Goal: Information Seeking & Learning: Learn about a topic

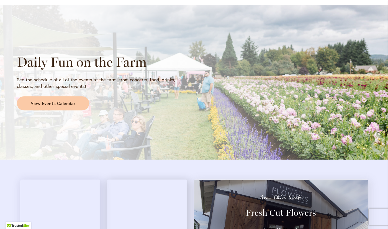
scroll to position [417, 0]
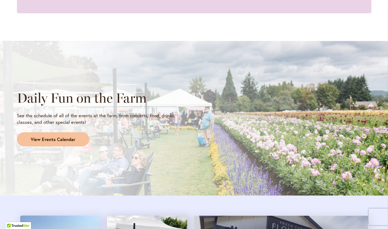
click at [62, 141] on span "View Events Calendar" at bounding box center [53, 140] width 45 height 6
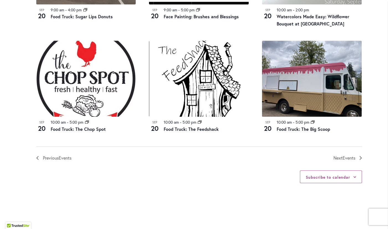
scroll to position [590, 0]
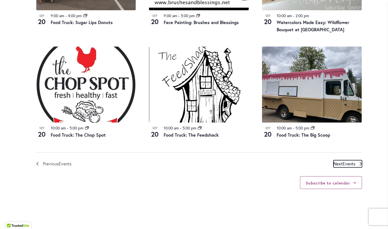
click at [339, 163] on span "Next Events" at bounding box center [344, 163] width 22 height 7
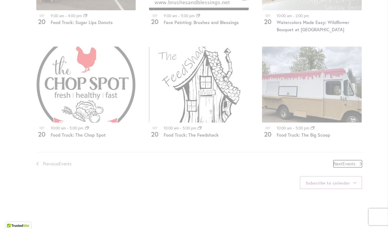
scroll to position [273, 0]
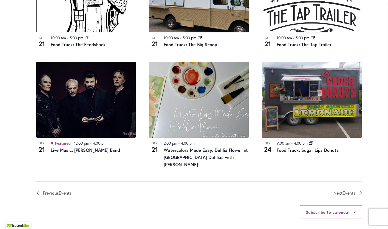
scroll to position [582, 0]
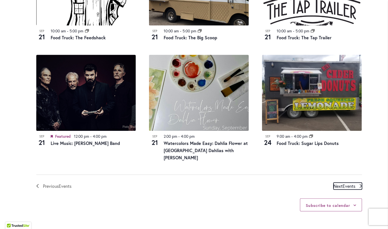
click at [343, 183] on span "Events" at bounding box center [349, 186] width 13 height 6
